Goal: Transaction & Acquisition: Purchase product/service

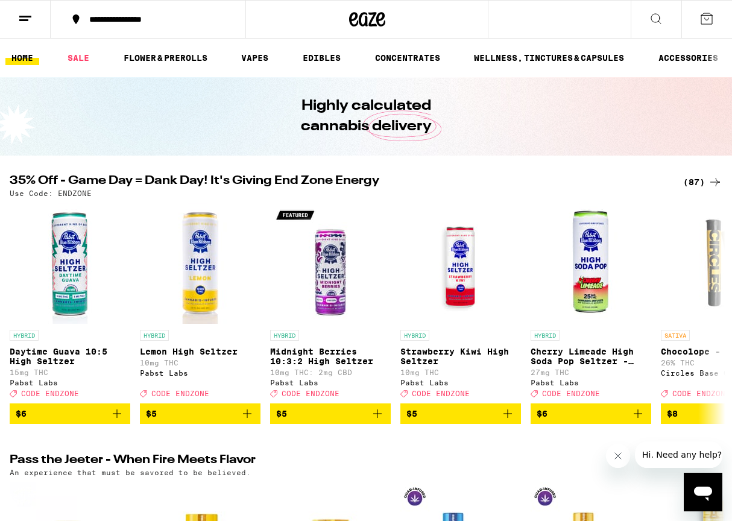
click at [693, 177] on div "(87)" at bounding box center [702, 182] width 39 height 14
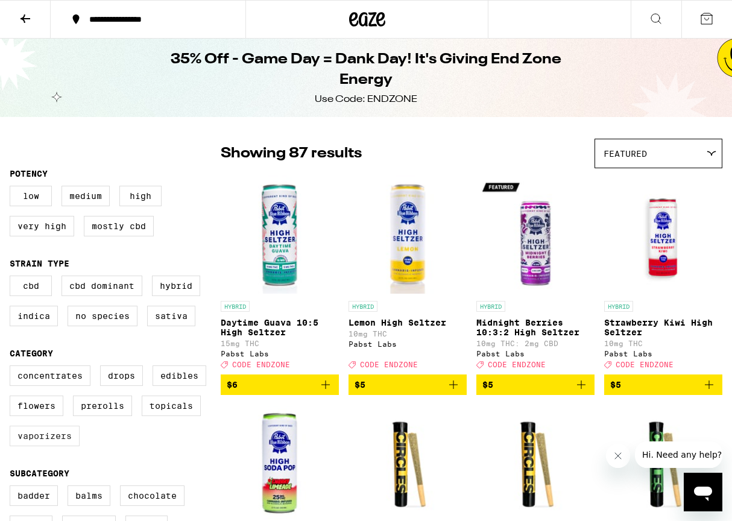
click at [34, 444] on label "Vaporizers" at bounding box center [45, 436] width 70 height 20
click at [13, 368] on input "Vaporizers" at bounding box center [12, 367] width 1 height 1
checkbox input "true"
